Goal: Transaction & Acquisition: Purchase product/service

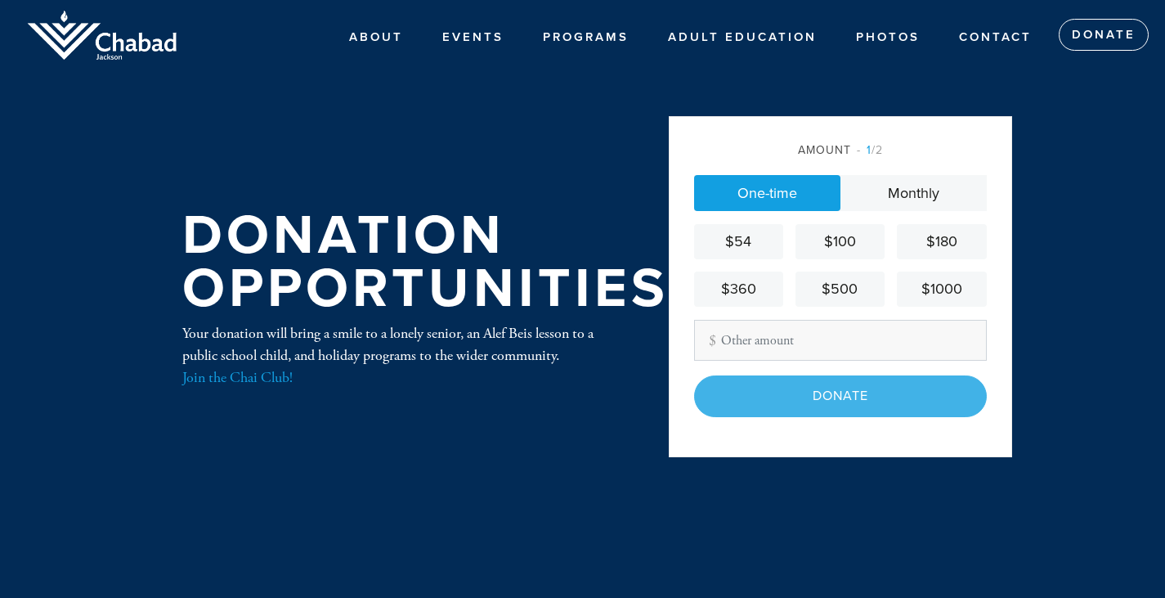
click at [948, 245] on div "$180" at bounding box center [942, 242] width 76 height 22
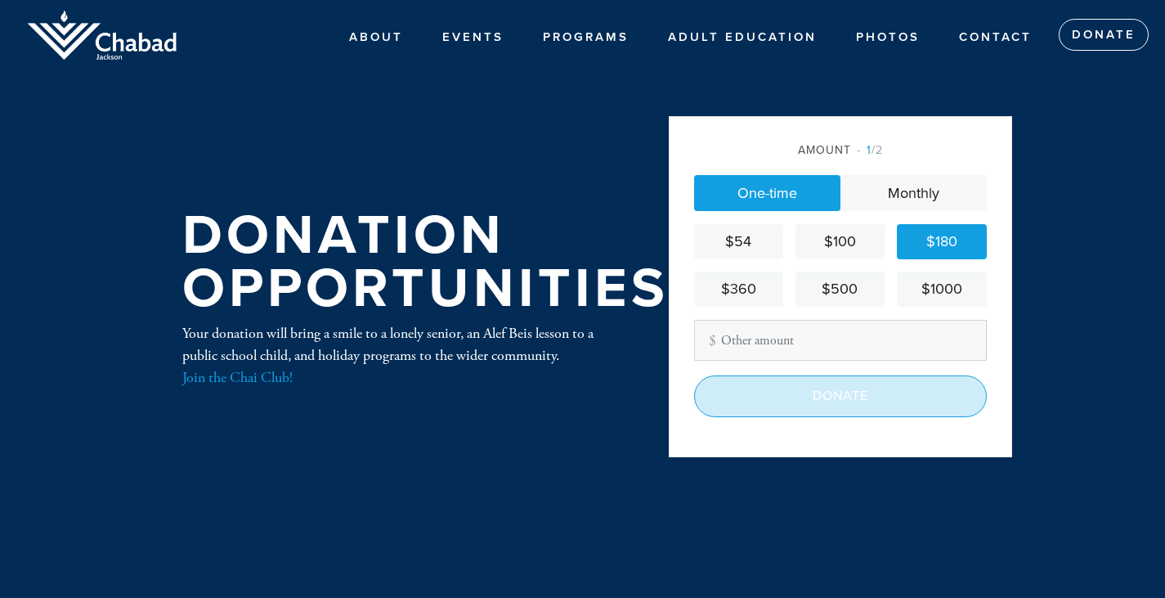
click at [872, 407] on input "Donate" at bounding box center [840, 395] width 293 height 41
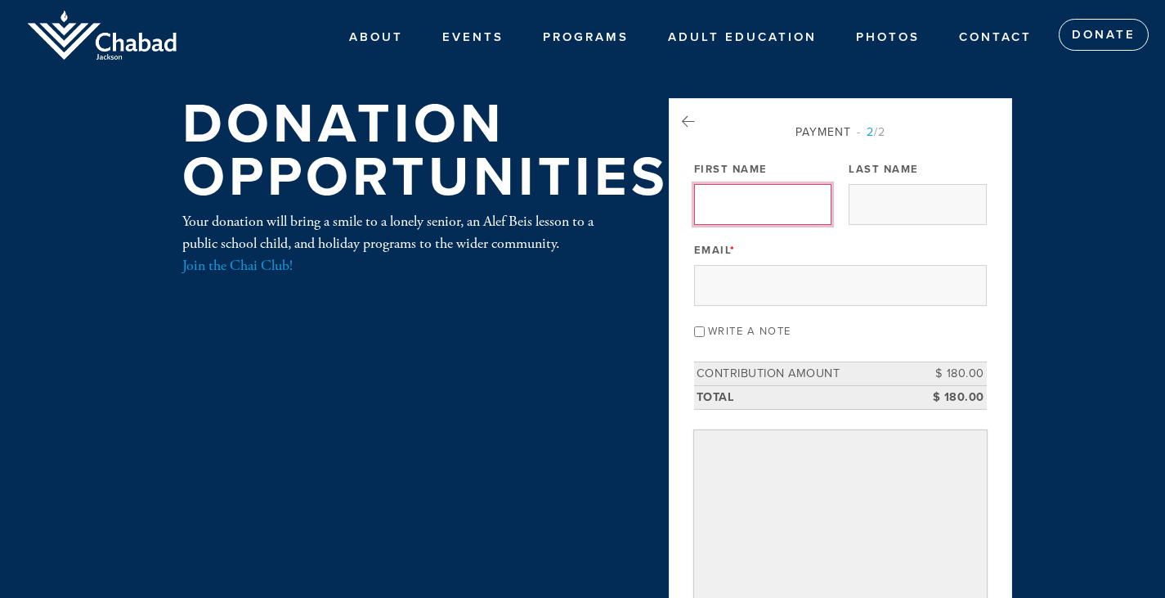
click at [743, 208] on input "First Name" at bounding box center [762, 204] width 137 height 41
type input "Meyrav"
click at [889, 208] on input "Last Name" at bounding box center [917, 204] width 137 height 41
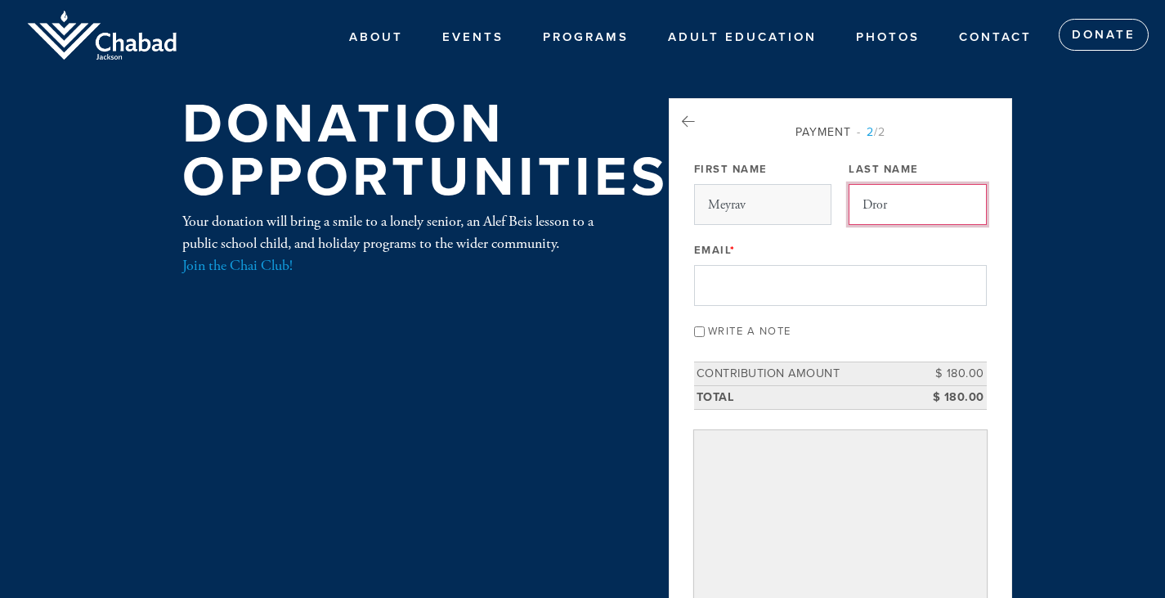
type input "Dror"
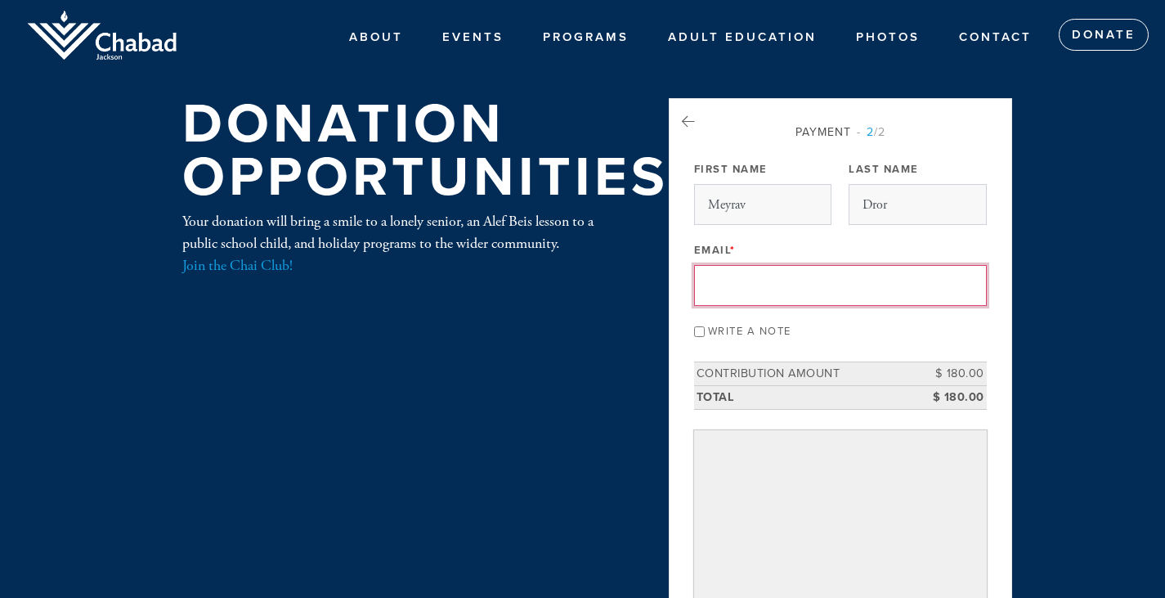
click at [754, 289] on input "Email *" at bounding box center [840, 285] width 293 height 41
type input "[EMAIL_ADDRESS][DOMAIN_NAME]"
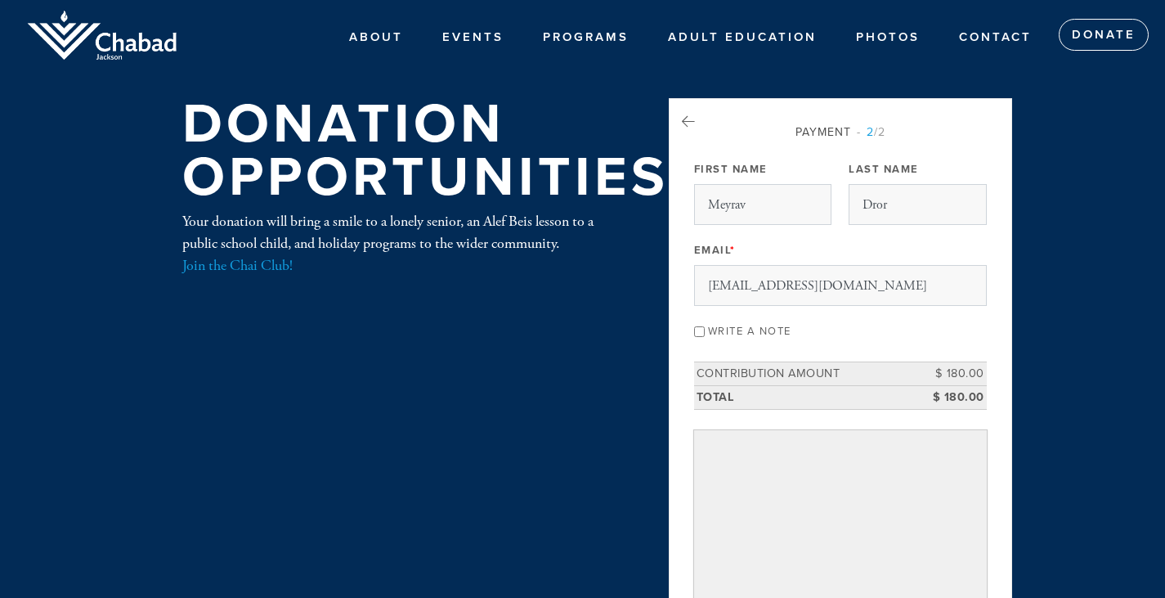
click at [698, 330] on input "Write a note" at bounding box center [699, 331] width 11 height 11
checkbox input "true"
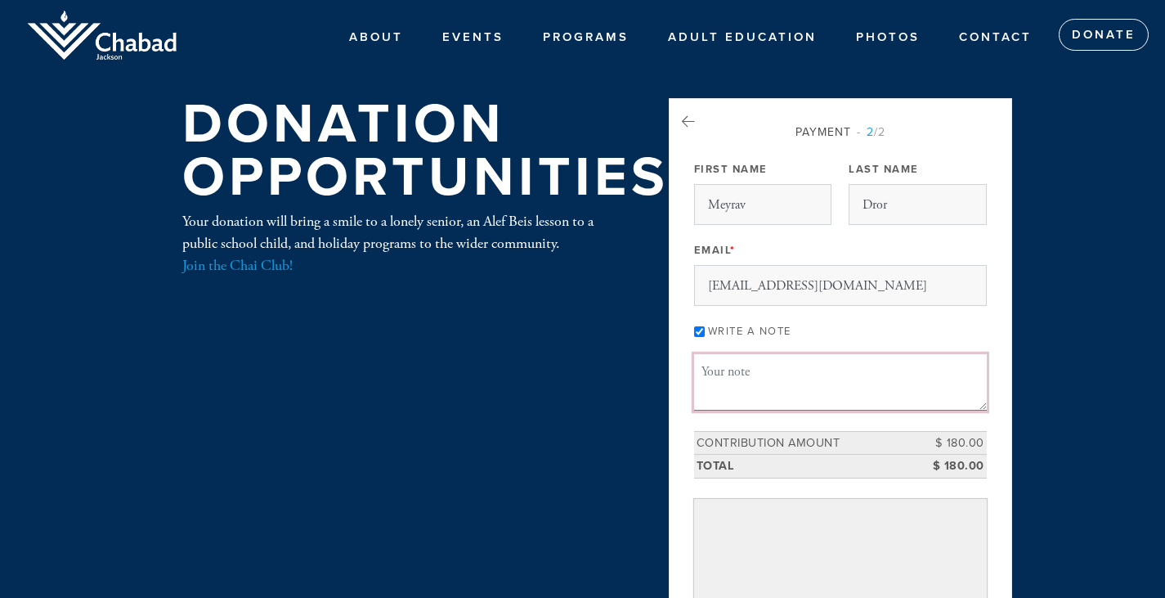
click at [712, 370] on textarea "Message or dedication" at bounding box center [840, 382] width 293 height 56
paste textarea "The donation is in loving memory and honor of: [PERSON_NAME] and [PERSON_NAME] …"
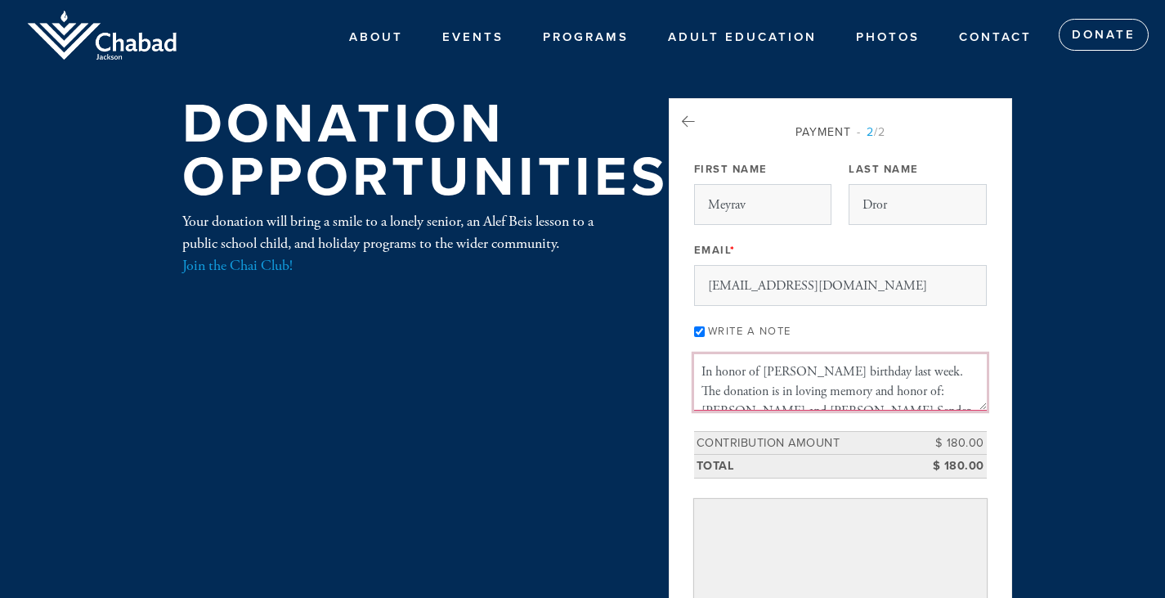
click at [905, 372] on textarea "In honor of [PERSON_NAME] birthday last week. The donation is in loving memory …" at bounding box center [840, 382] width 293 height 56
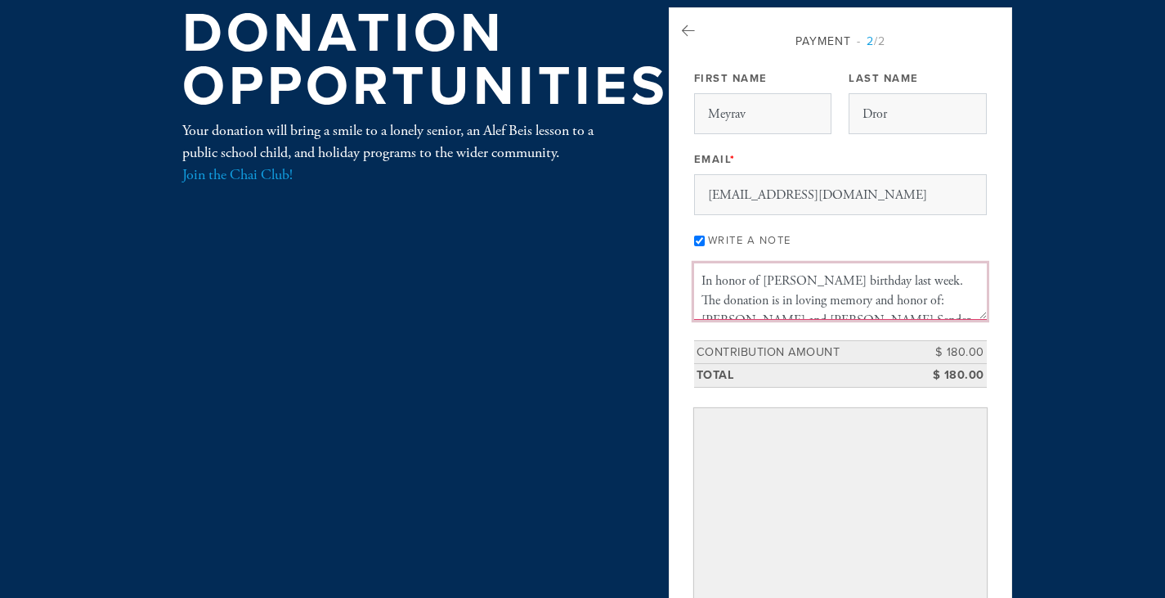
scroll to position [97, 0]
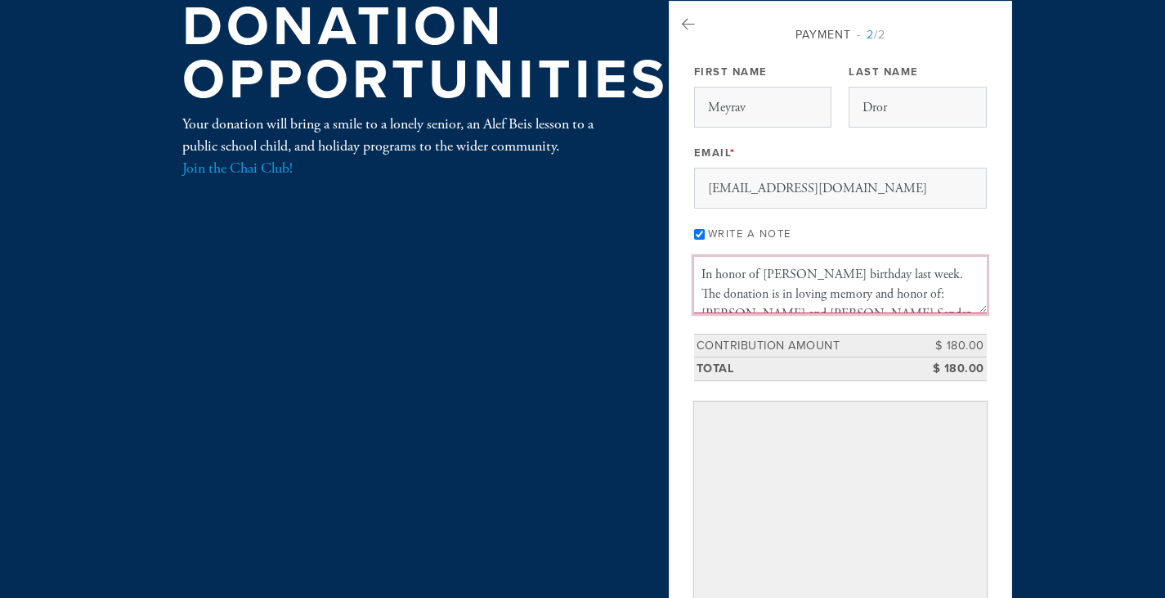
type textarea "In honor of [PERSON_NAME] birthday last week. The donation is in loving memory …"
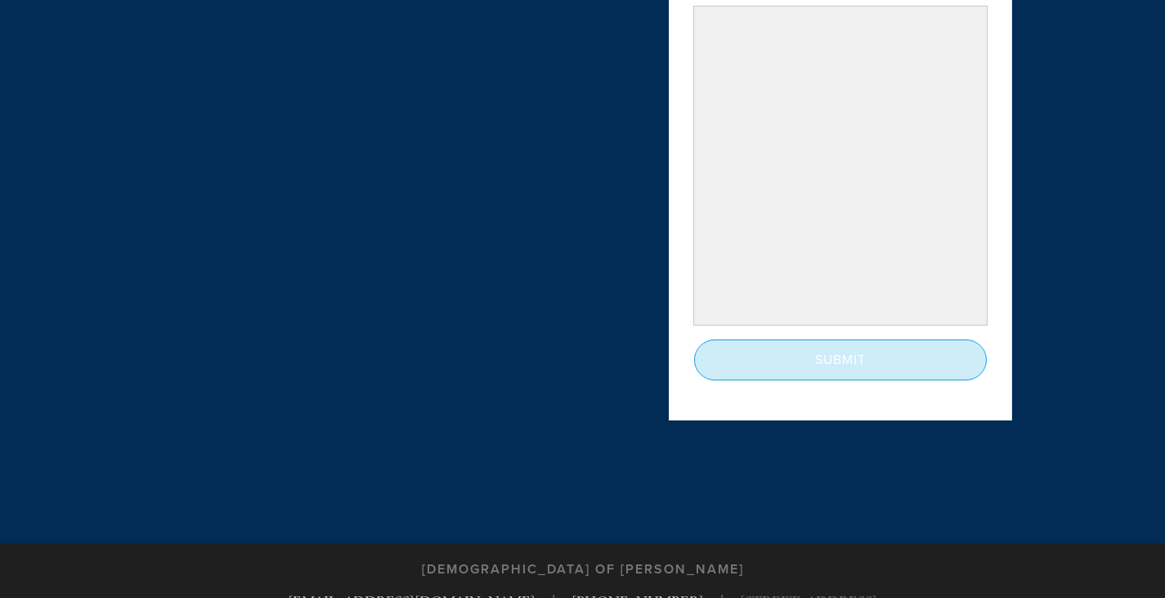
click at [816, 358] on input "Submit" at bounding box center [840, 359] width 293 height 41
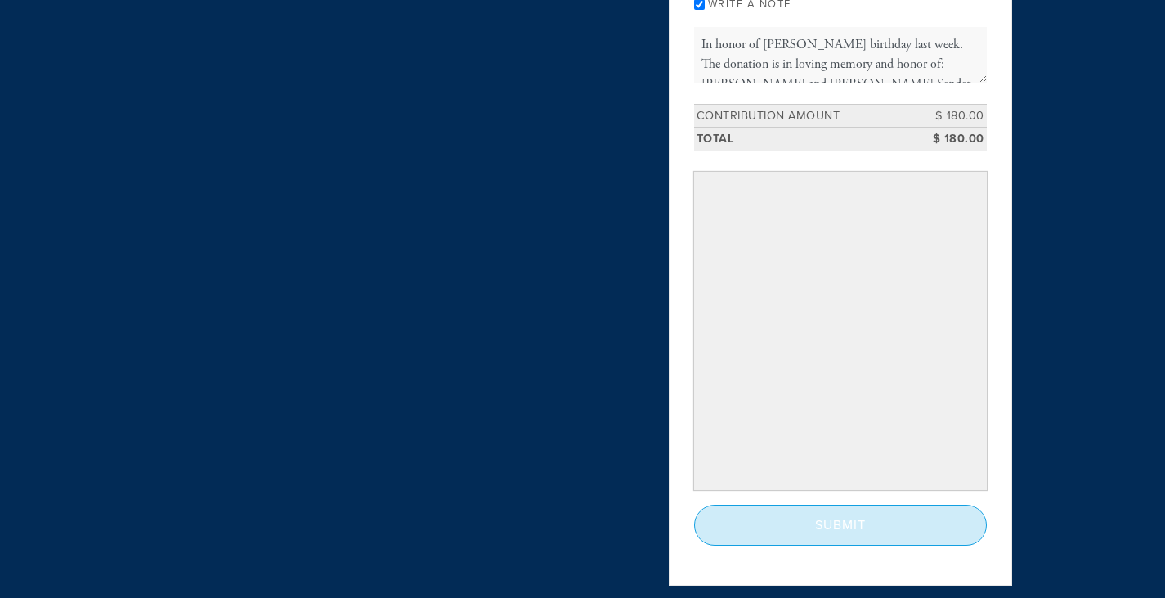
scroll to position [326, 0]
